Goal: Information Seeking & Learning: Learn about a topic

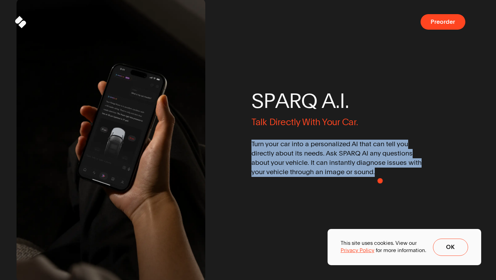
drag, startPoint x: 248, startPoint y: 144, endPoint x: 381, endPoint y: 181, distance: 138.0
copy span "Turn your car into a personalized AI that can tell you directly about its needs…"
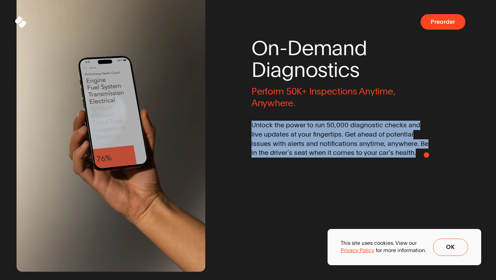
drag, startPoint x: 252, startPoint y: 126, endPoint x: 426, endPoint y: 155, distance: 176.9
click at [426, 155] on span "Unlock the power to run 50,000 diagnostic checks and live updates at your finge…" at bounding box center [340, 139] width 179 height 37
copy span "Unlock the power to run 50,000 diagnostic checks and live updates at your finge…"
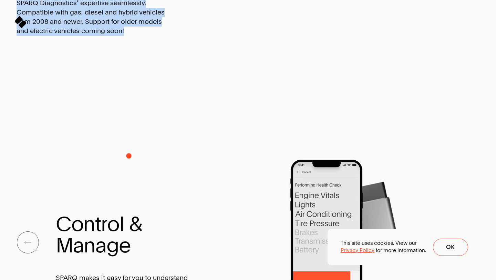
drag, startPoint x: 16, startPoint y: 108, endPoint x: 129, endPoint y: 156, distance: 122.6
copy span "Effortless installation, unparalleled intelligence. Simply plug into your car's…"
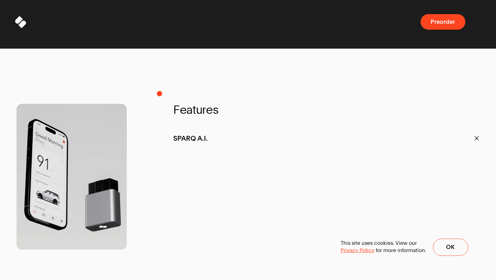
drag, startPoint x: 56, startPoint y: 61, endPoint x: 159, endPoint y: 94, distance: 108.0
copy span "SPARQ will never sell your data. We’ll keep the insurance companies drooling. C…"
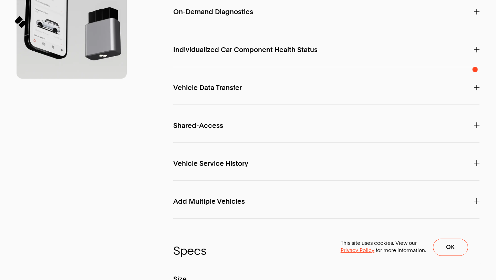
click at [476, 16] on span at bounding box center [477, 12] width 6 height 8
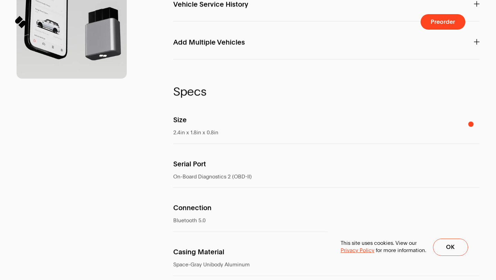
click at [471, 14] on p "Vehicle Service History" at bounding box center [326, 4] width 306 height 19
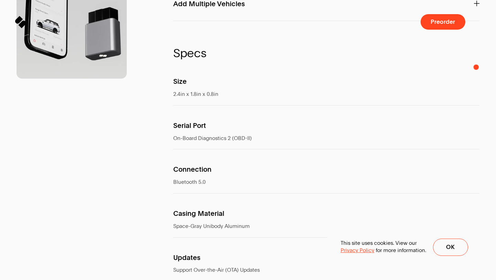
click at [473, 13] on p "Add Multiple Vehicles" at bounding box center [326, 3] width 306 height 19
